Goal: Use online tool/utility: Utilize a website feature to perform a specific function

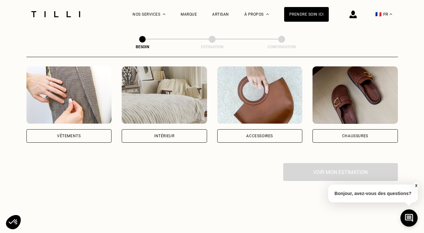
scroll to position [123, 0]
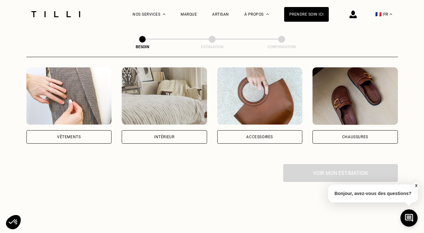
click at [82, 133] on div "Vêtements" at bounding box center [68, 136] width 85 height 13
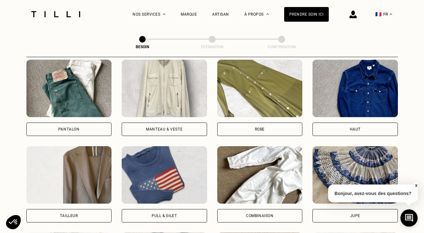
scroll to position [302, 0]
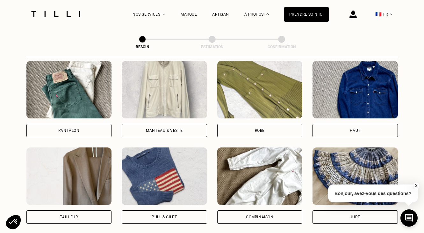
click at [86, 124] on div "Pantalon" at bounding box center [68, 130] width 85 height 13
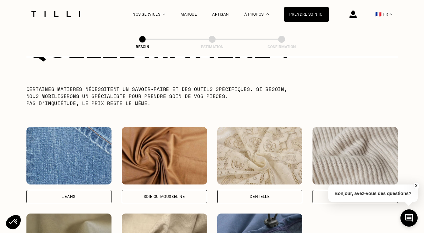
scroll to position [705, 0]
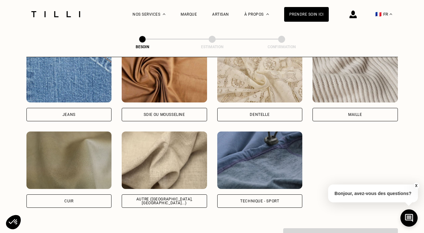
click at [75, 108] on div "Jeans" at bounding box center [68, 114] width 85 height 13
select select "FR"
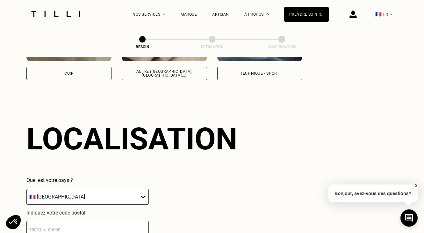
scroll to position [854, 0]
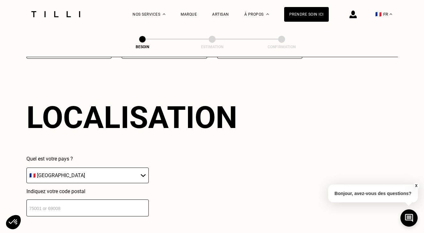
click at [96, 209] on input "number" at bounding box center [87, 207] width 122 height 17
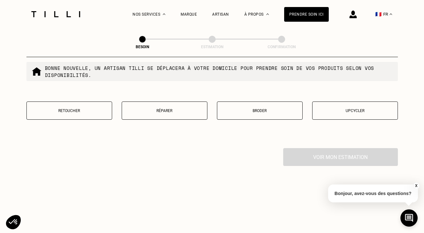
scroll to position [1106, 0]
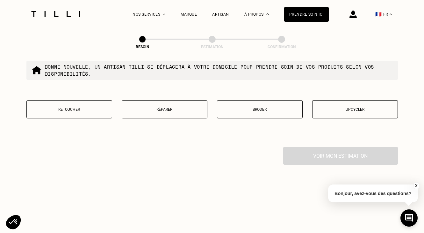
type input "77170"
click at [75, 107] on p "Retoucher" at bounding box center [69, 109] width 79 height 4
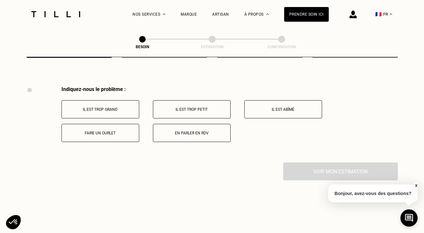
scroll to position [1176, 0]
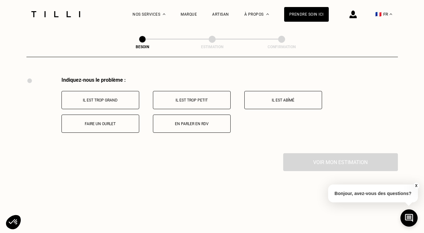
click at [116, 91] on button "Il est trop grand" at bounding box center [100, 100] width 78 height 18
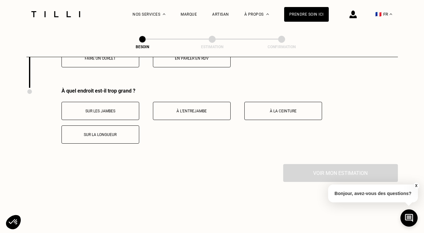
scroll to position [1252, 0]
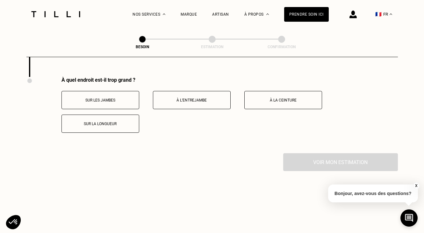
click at [116, 92] on button "Sur les jambes" at bounding box center [100, 100] width 78 height 18
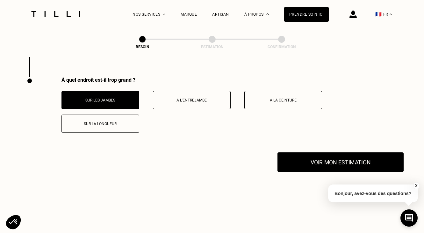
click at [323, 157] on button "Voir mon estimation" at bounding box center [340, 162] width 126 height 20
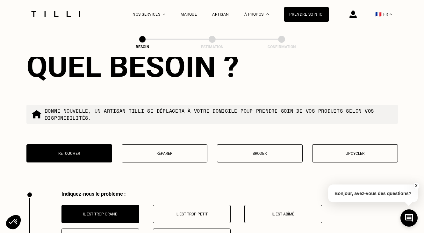
scroll to position [1053, 0]
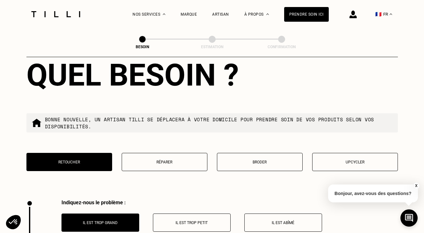
click at [255, 160] on p "Broder" at bounding box center [259, 162] width 79 height 4
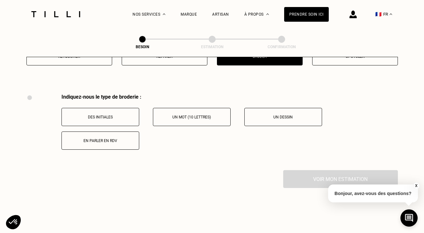
scroll to position [1176, 0]
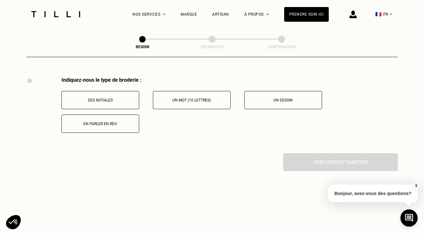
click at [84, 97] on button "Des initiales" at bounding box center [100, 100] width 78 height 18
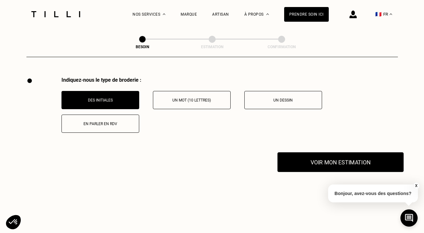
click at [315, 155] on button "Voir mon estimation" at bounding box center [340, 162] width 126 height 20
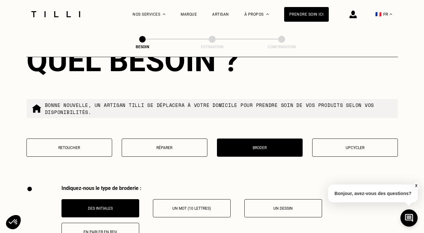
scroll to position [1068, 0]
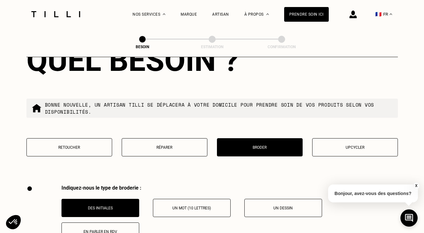
click at [84, 144] on button "Retoucher" at bounding box center [69, 147] width 86 height 18
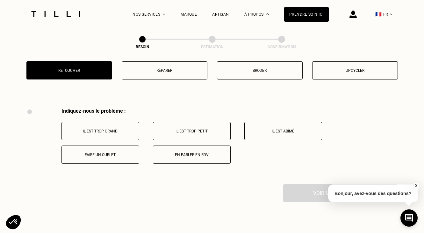
scroll to position [1147, 0]
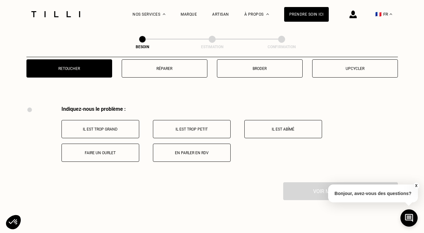
click at [104, 150] on p "Faire un ourlet" at bounding box center [100, 152] width 71 height 4
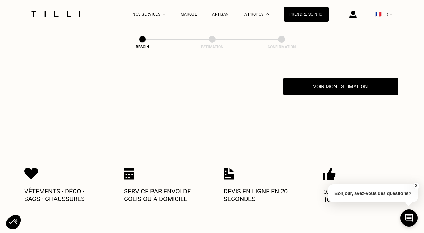
scroll to position [1252, 0]
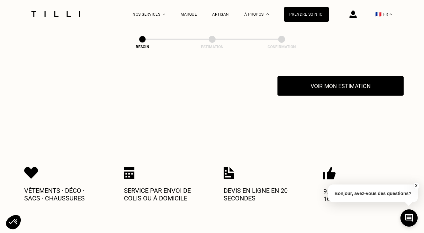
click at [299, 83] on button "Voir mon estimation" at bounding box center [340, 86] width 126 height 20
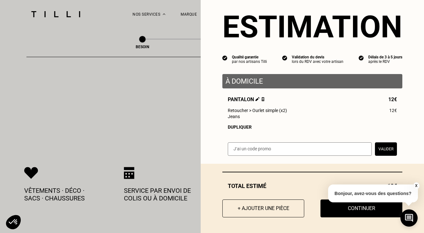
scroll to position [1254, 0]
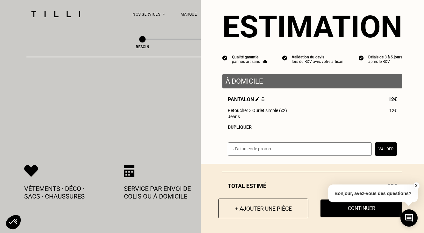
click at [258, 206] on button "+ Ajouter une pièce" at bounding box center [263, 208] width 90 height 20
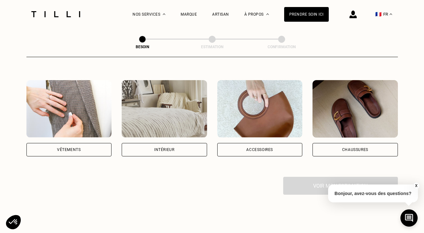
scroll to position [111, 0]
